Goal: Find specific page/section: Find specific page/section

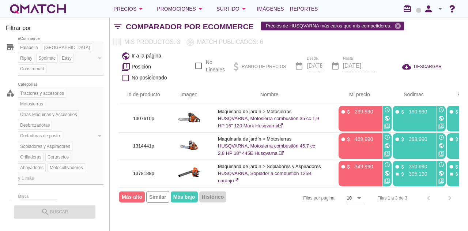
scroll to position [0, 40]
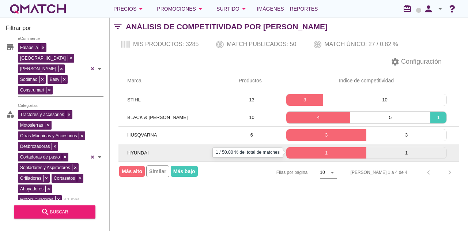
click at [305, 150] on p "1" at bounding box center [327, 152] width 80 height 7
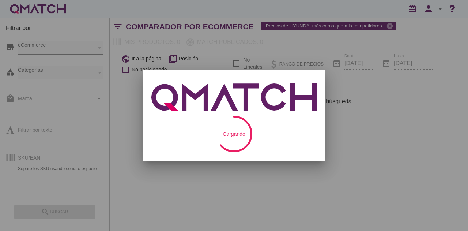
checkbox input "false"
